Goal: Information Seeking & Learning: Learn about a topic

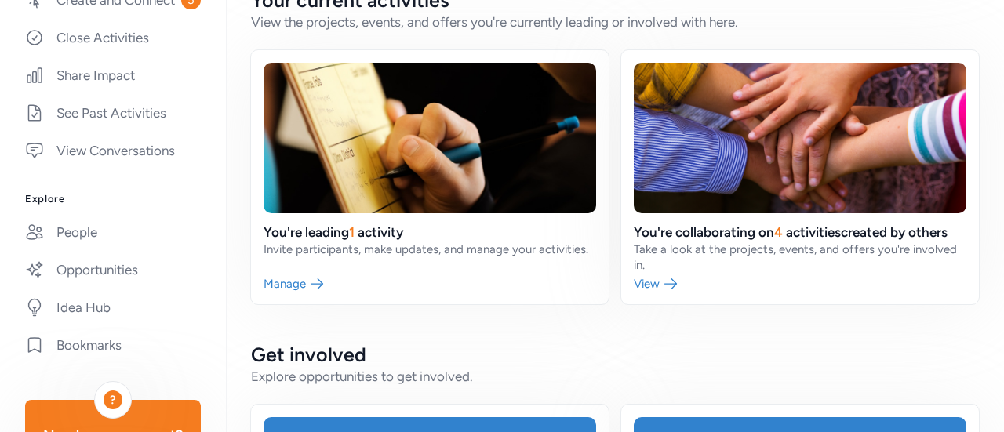
scroll to position [314, 0]
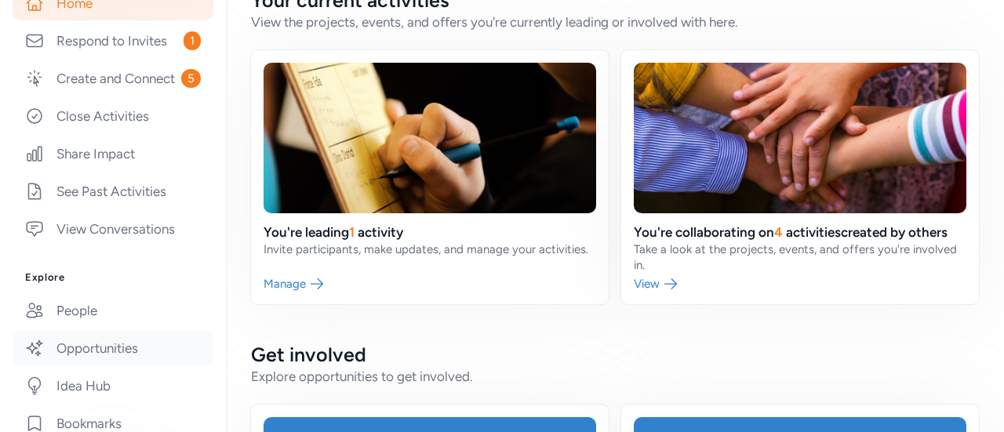
click at [96, 366] on link "Opportunities" at bounding box center [113, 348] width 201 height 35
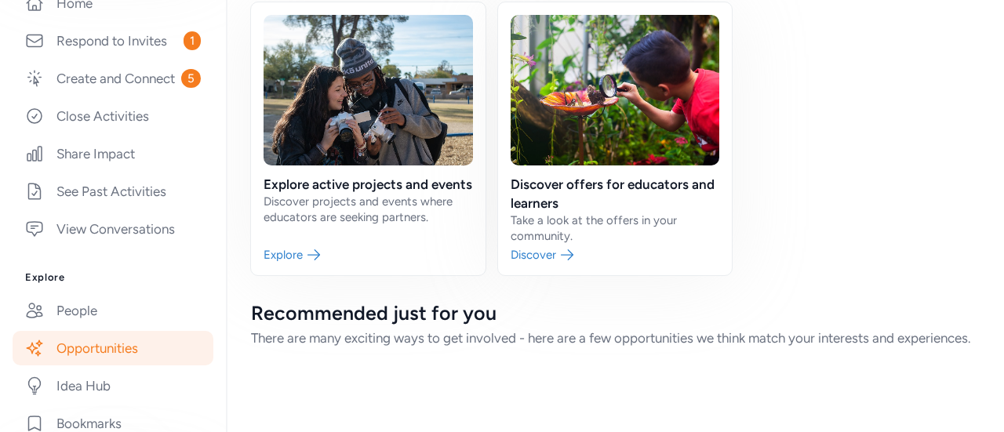
scroll to position [135, 0]
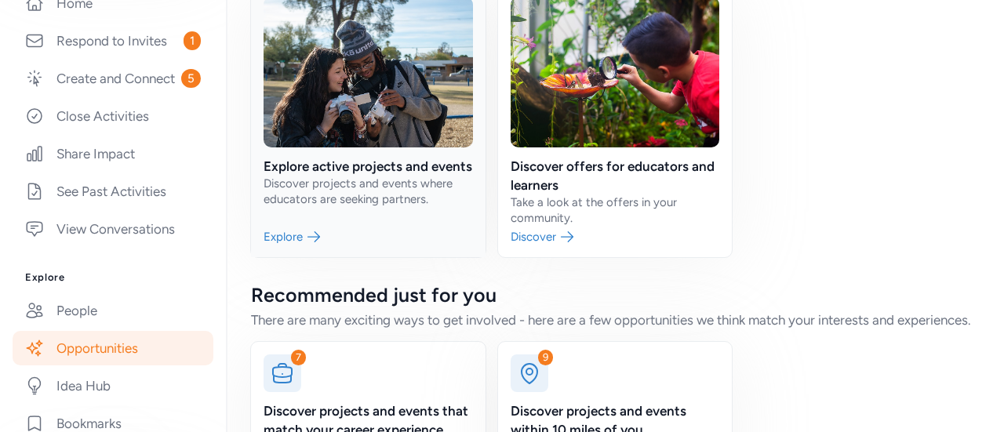
click at [359, 181] on link at bounding box center [368, 120] width 235 height 273
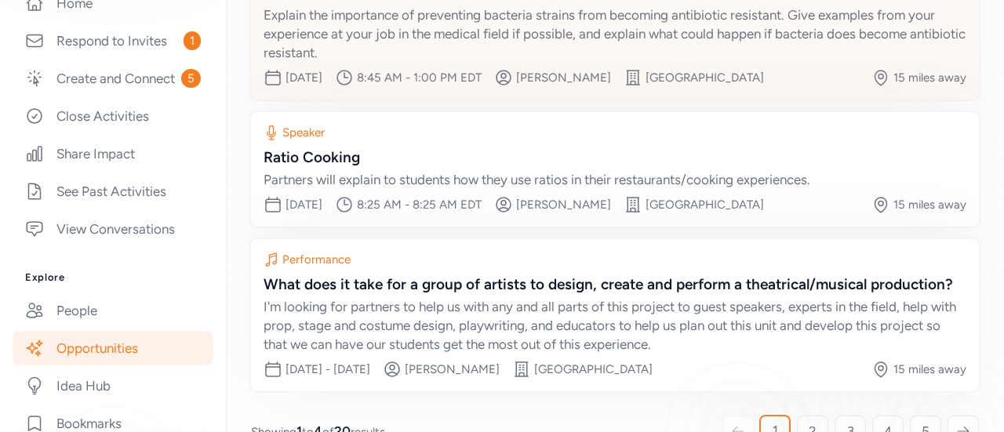
scroll to position [471, 0]
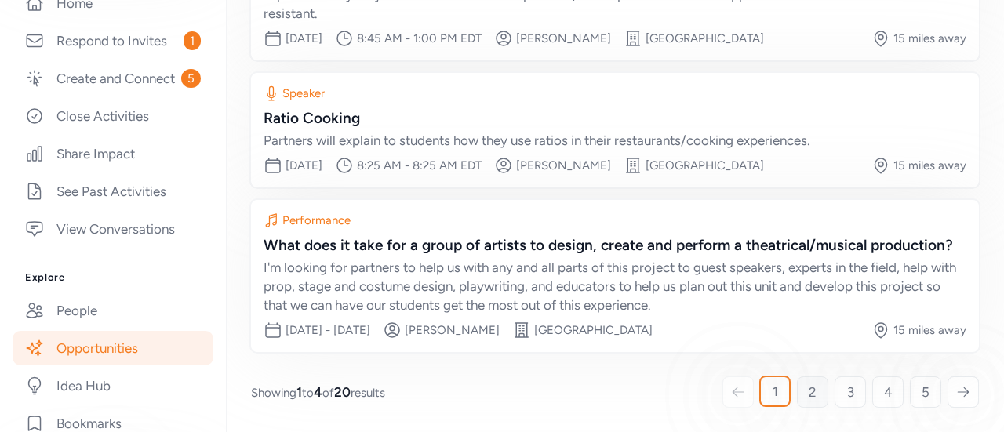
click at [809, 401] on span "2" at bounding box center [813, 392] width 8 height 19
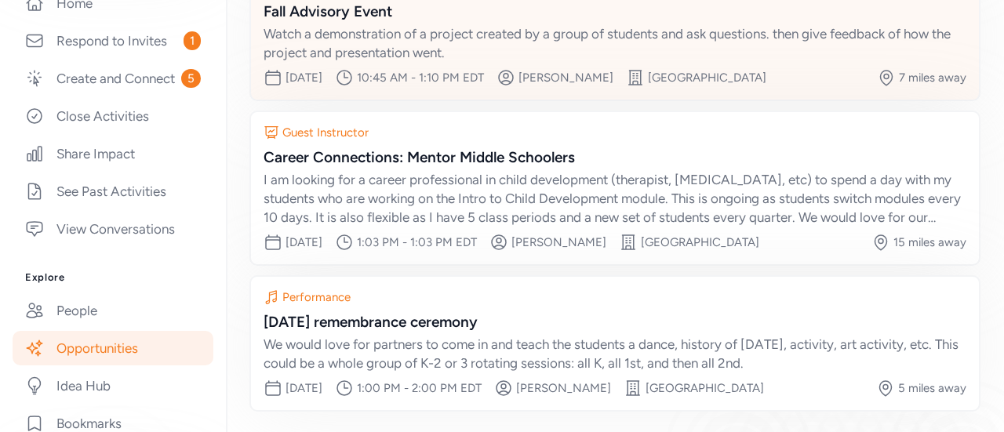
scroll to position [450, 0]
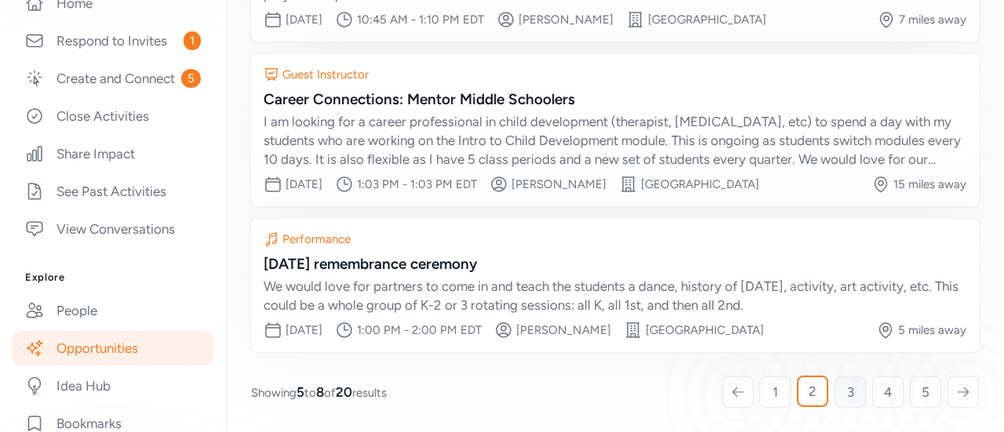
click at [846, 397] on link "3" at bounding box center [850, 391] width 31 height 31
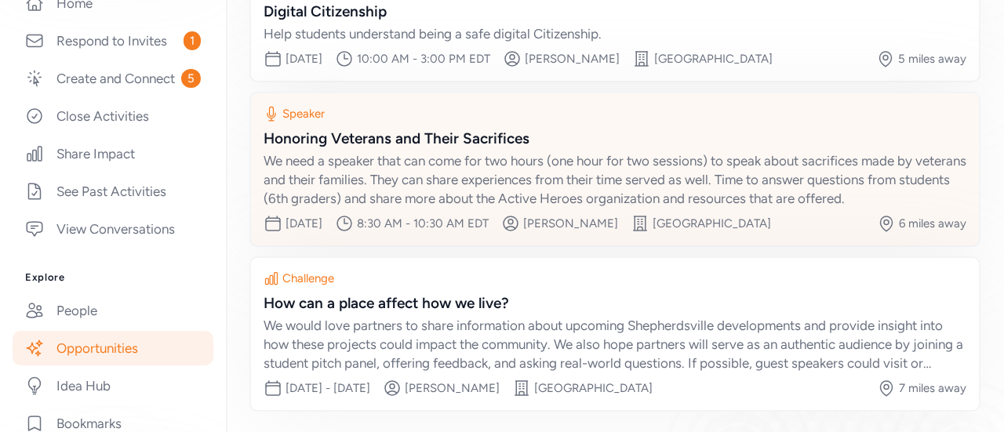
scroll to position [450, 0]
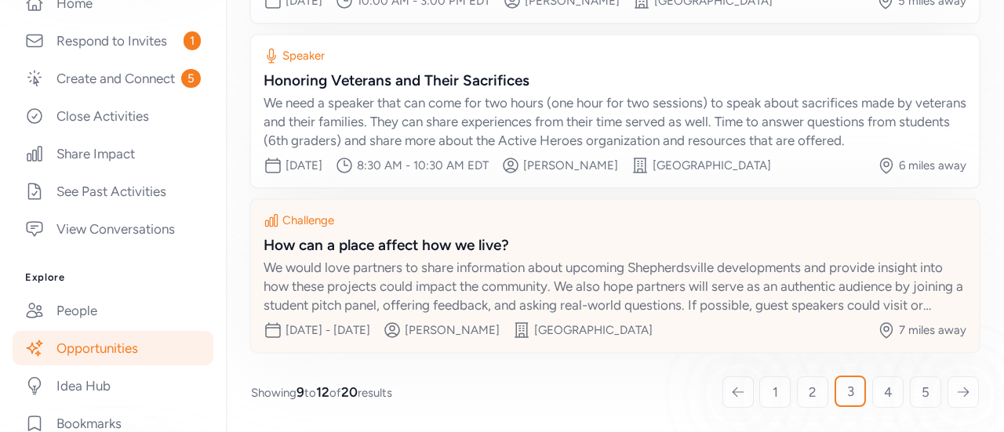
click at [402, 279] on div "We would love partners to share information about upcoming Shepherdsville devel…" at bounding box center [615, 286] width 703 height 56
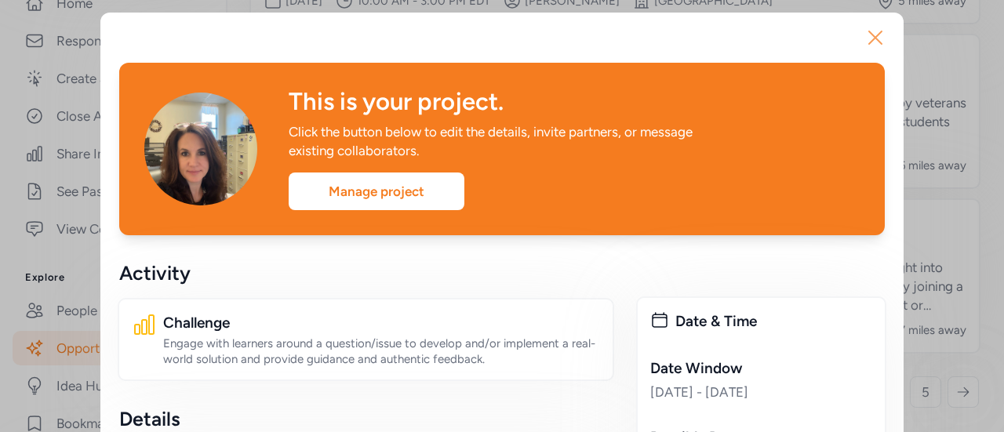
click at [871, 35] on icon "button" at bounding box center [875, 37] width 13 height 13
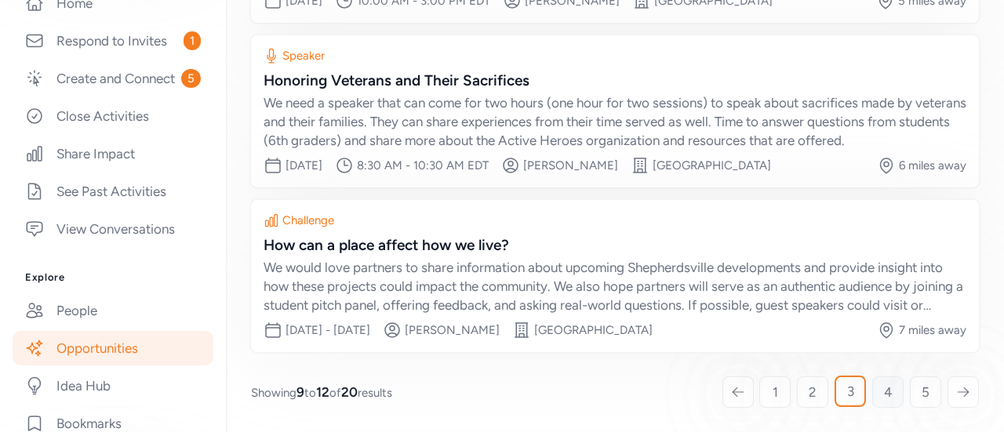
click at [884, 396] on span "4" at bounding box center [888, 392] width 9 height 19
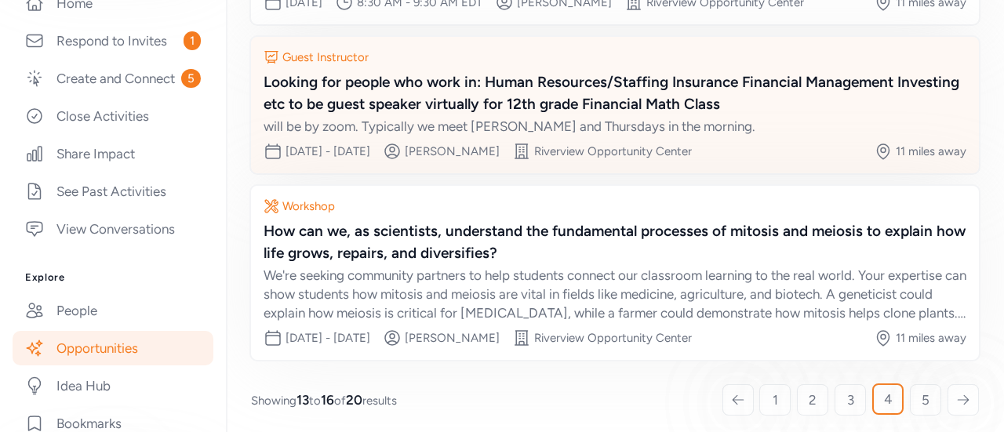
scroll to position [478, 0]
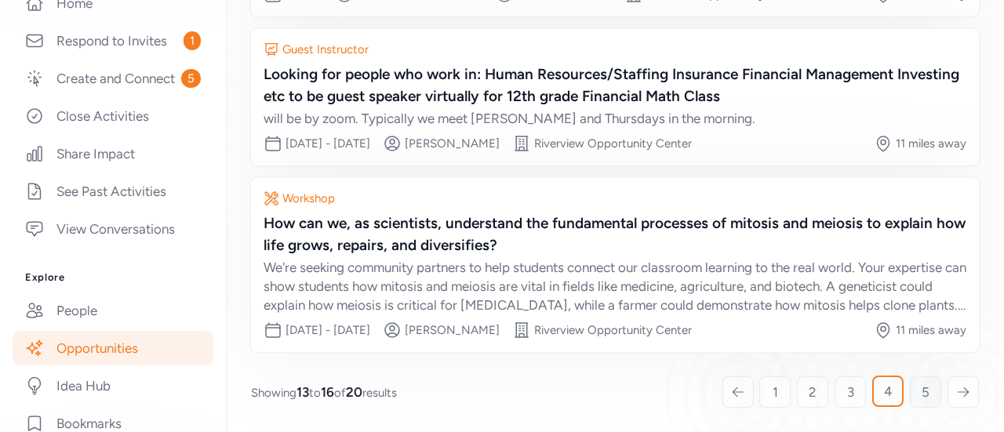
click at [919, 396] on link "5" at bounding box center [925, 391] width 31 height 31
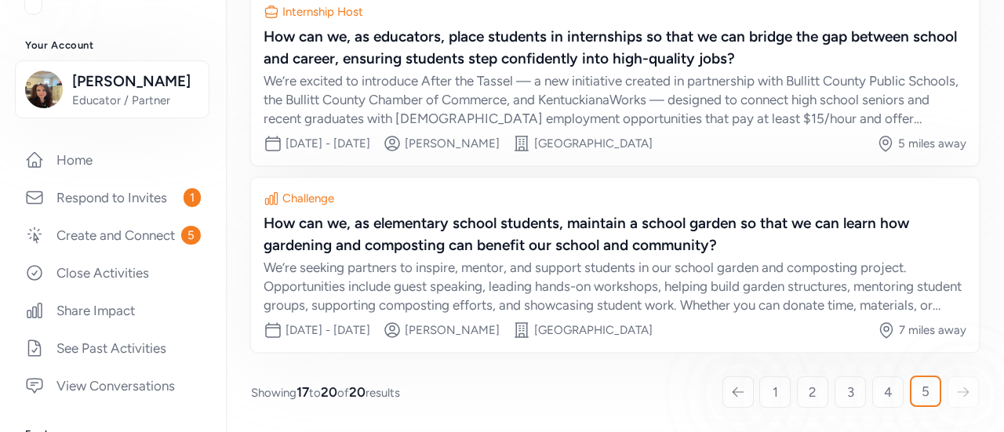
scroll to position [314, 0]
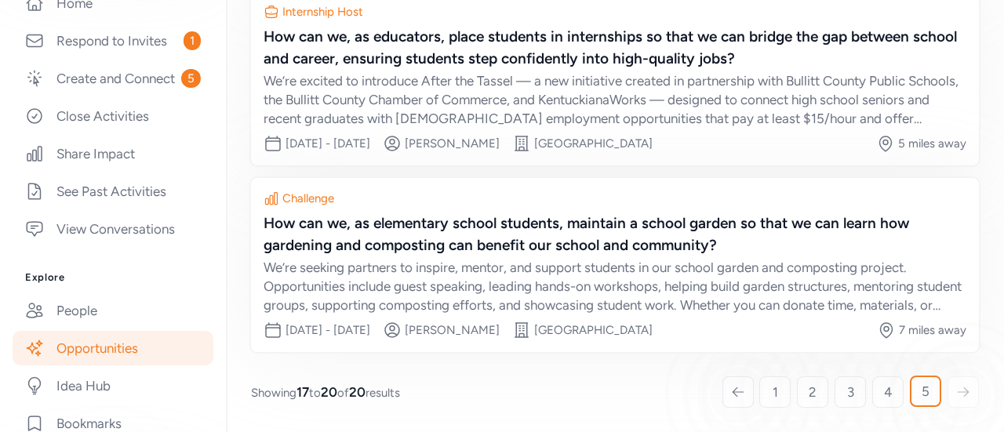
click at [147, 366] on link "Opportunities" at bounding box center [113, 348] width 201 height 35
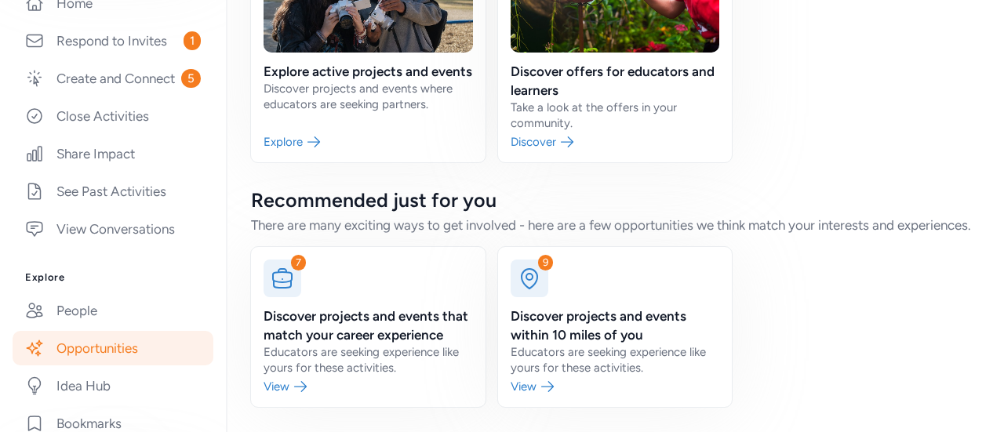
scroll to position [90, 0]
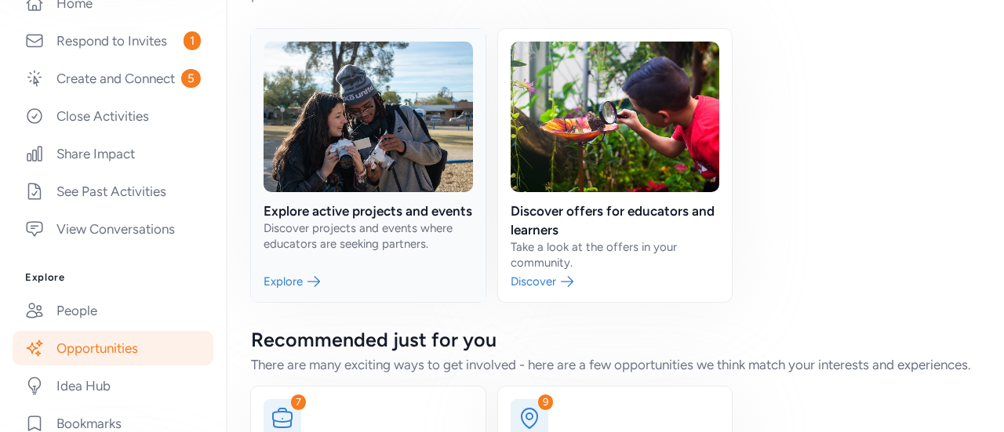
click at [307, 281] on link at bounding box center [368, 165] width 235 height 273
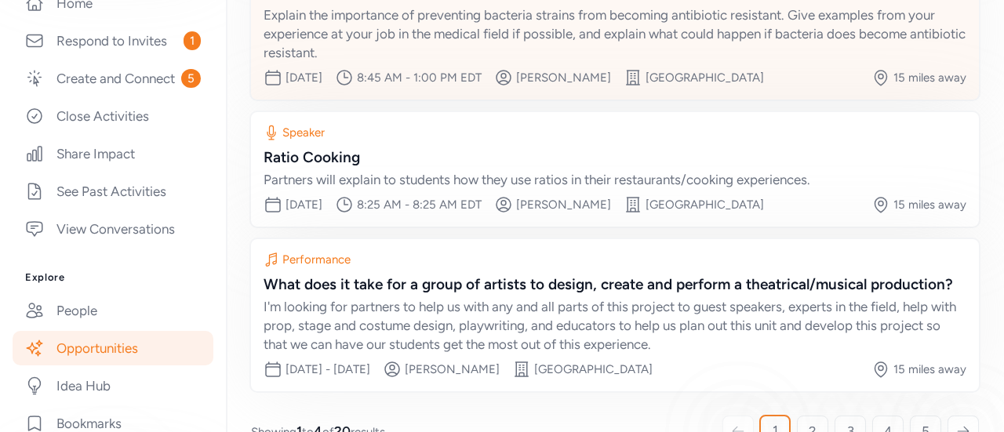
scroll to position [472, 0]
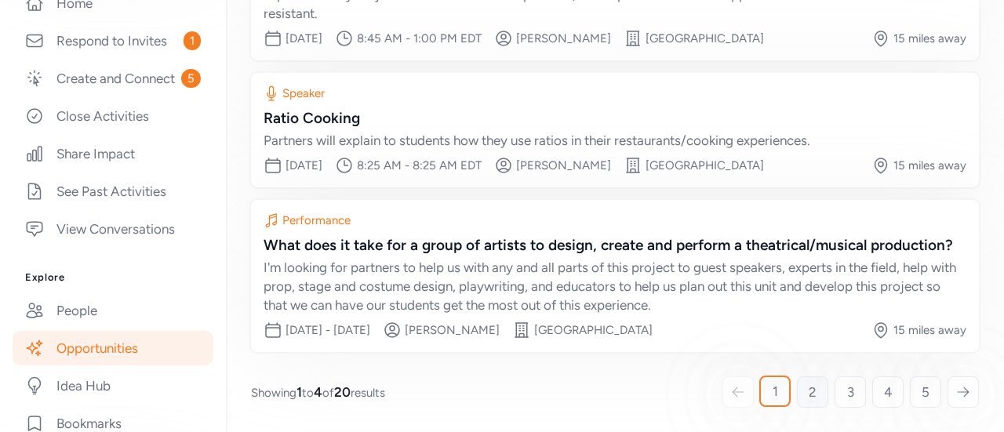
click at [809, 398] on span "2" at bounding box center [813, 392] width 8 height 19
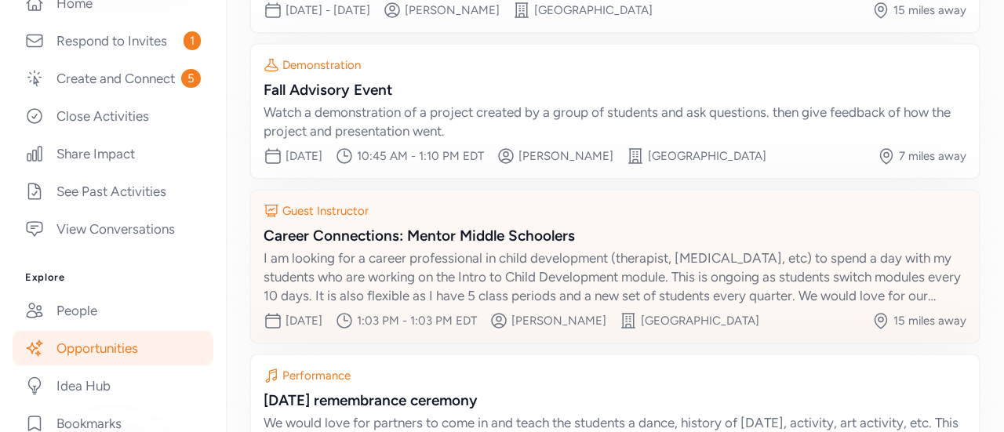
scroll to position [450, 0]
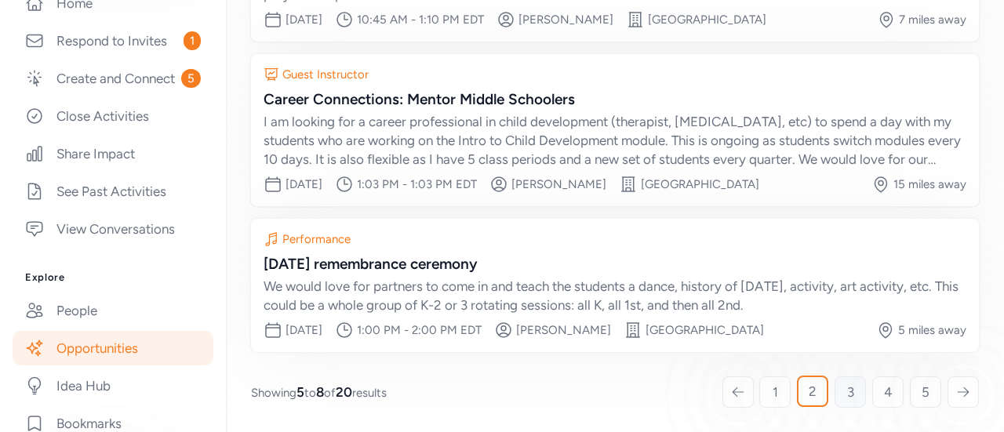
click at [835, 394] on link "3" at bounding box center [850, 391] width 31 height 31
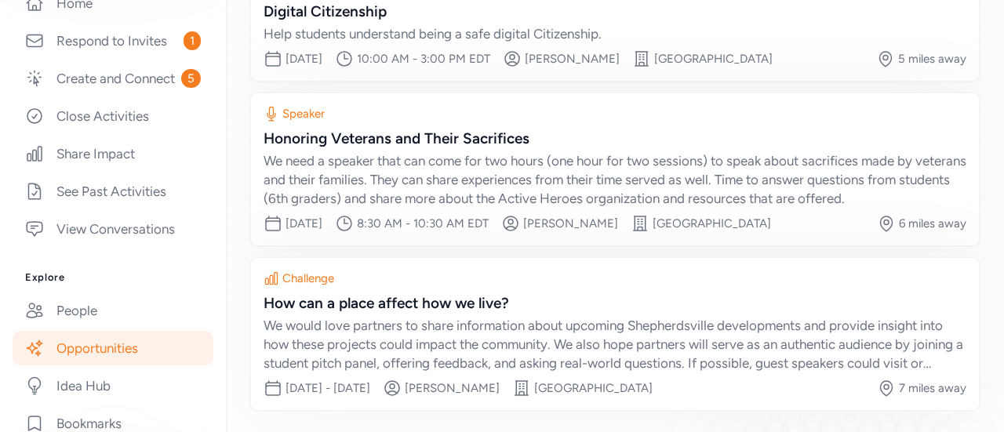
scroll to position [450, 0]
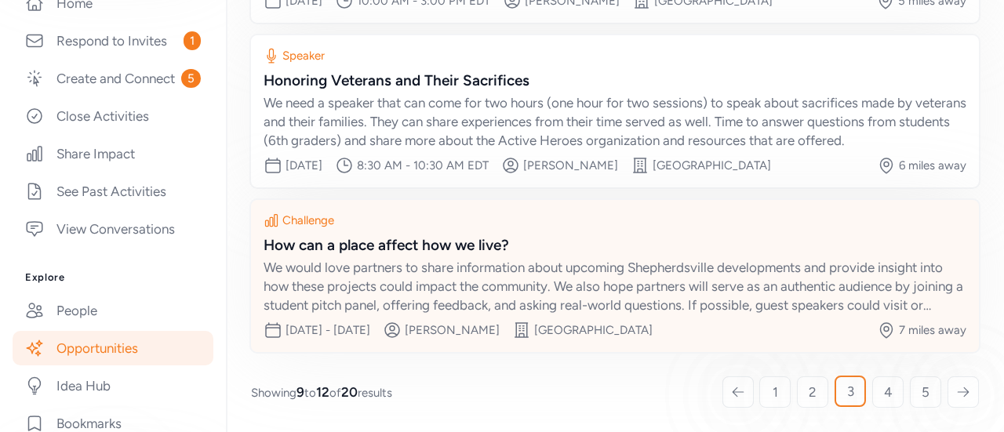
click at [313, 278] on div "We would love partners to share information about upcoming Shepherdsville devel…" at bounding box center [615, 286] width 703 height 56
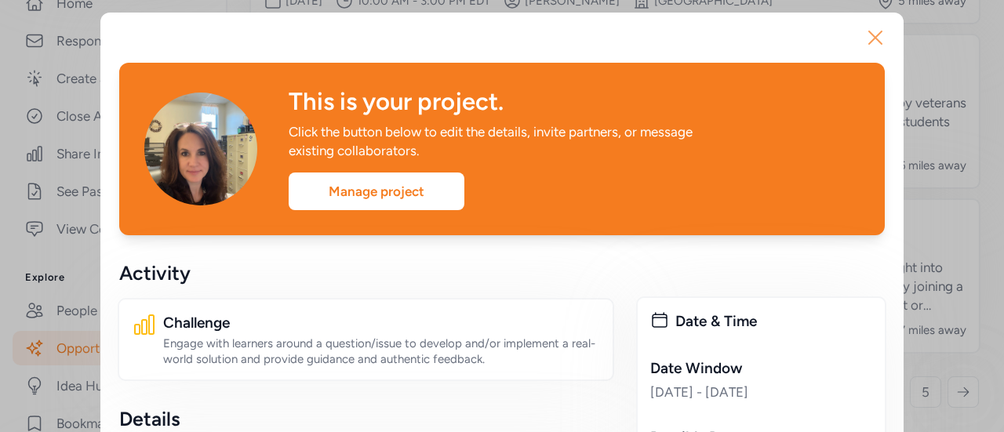
click at [869, 43] on icon "button" at bounding box center [875, 37] width 13 height 13
